Goal: Task Accomplishment & Management: Use online tool/utility

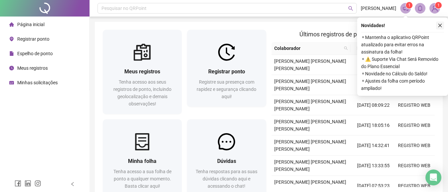
click at [440, 24] on icon "close" at bounding box center [439, 25] width 5 height 5
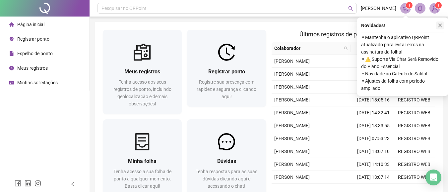
click at [442, 28] on button "button" at bounding box center [440, 26] width 8 height 8
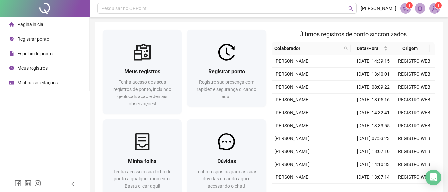
click at [53, 138] on div "Página inicial Registrar ponto Espelho de ponto Meus registros Minhas solicitaç…" at bounding box center [44, 88] width 89 height 177
click at [26, 39] on span "Registrar ponto" at bounding box center [33, 38] width 32 height 5
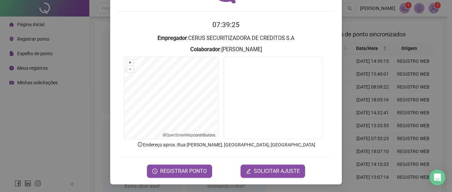
scroll to position [52, 0]
click at [175, 171] on span "REGISTRAR PONTO" at bounding box center [183, 171] width 47 height 8
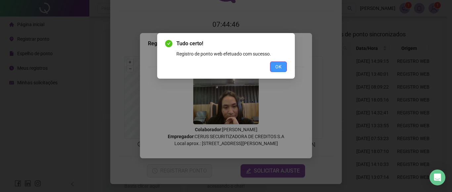
click at [281, 67] on span "OK" at bounding box center [279, 66] width 6 height 7
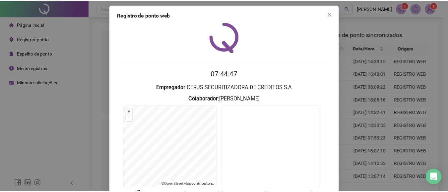
scroll to position [0, 0]
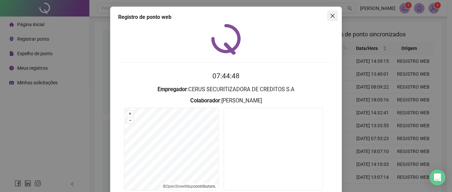
click at [331, 13] on icon "close" at bounding box center [332, 15] width 5 height 5
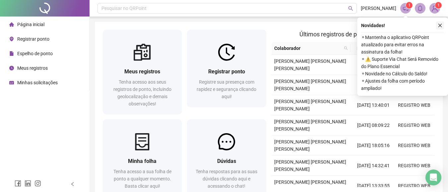
click at [440, 27] on icon "close" at bounding box center [439, 25] width 5 height 5
